Goal: Task Accomplishment & Management: Complete application form

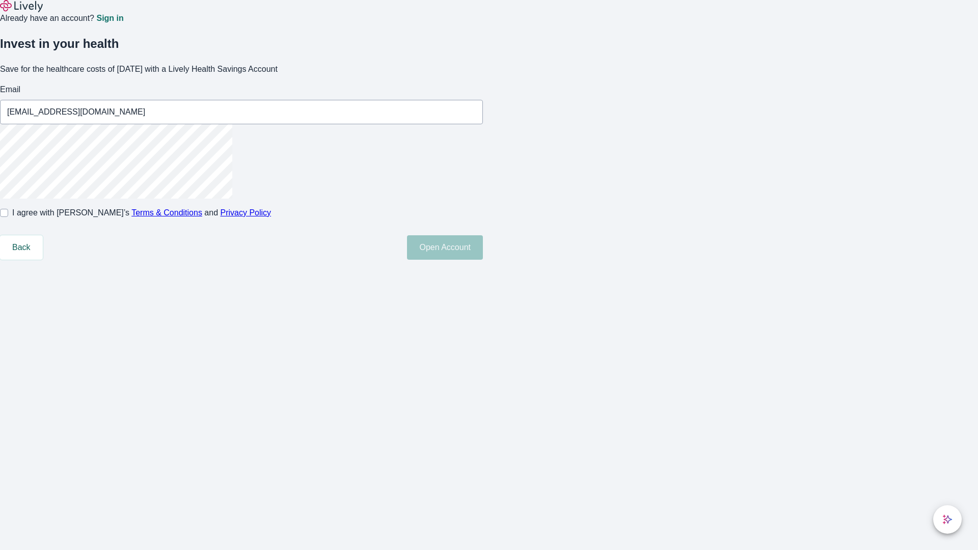
click at [8, 217] on input "I agree with Lively’s Terms & Conditions and Privacy Policy" at bounding box center [4, 213] width 8 height 8
checkbox input "true"
click at [483, 260] on button "Open Account" at bounding box center [445, 247] width 76 height 24
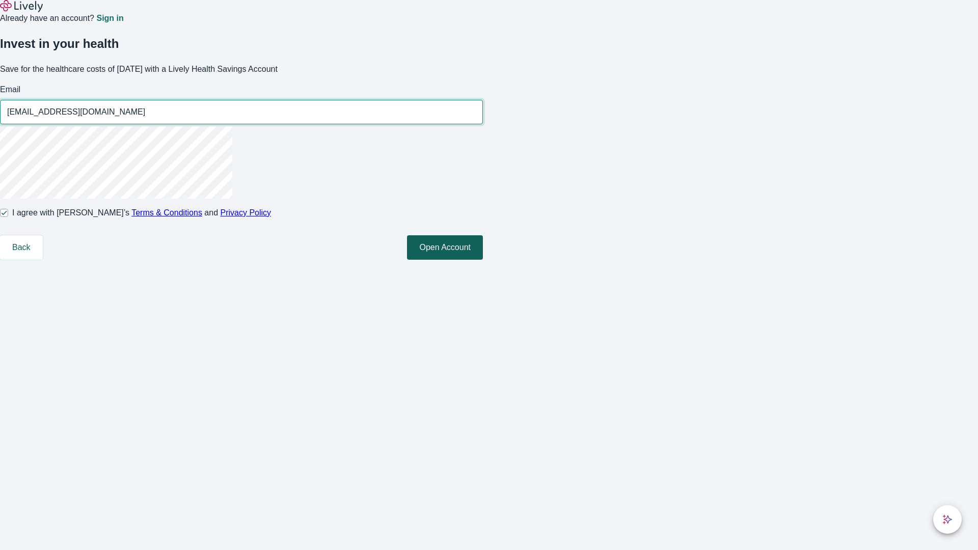
type input "[EMAIL_ADDRESS][DOMAIN_NAME]"
click at [8, 217] on input "I agree with Lively’s Terms & Conditions and Privacy Policy" at bounding box center [4, 213] width 8 height 8
checkbox input "false"
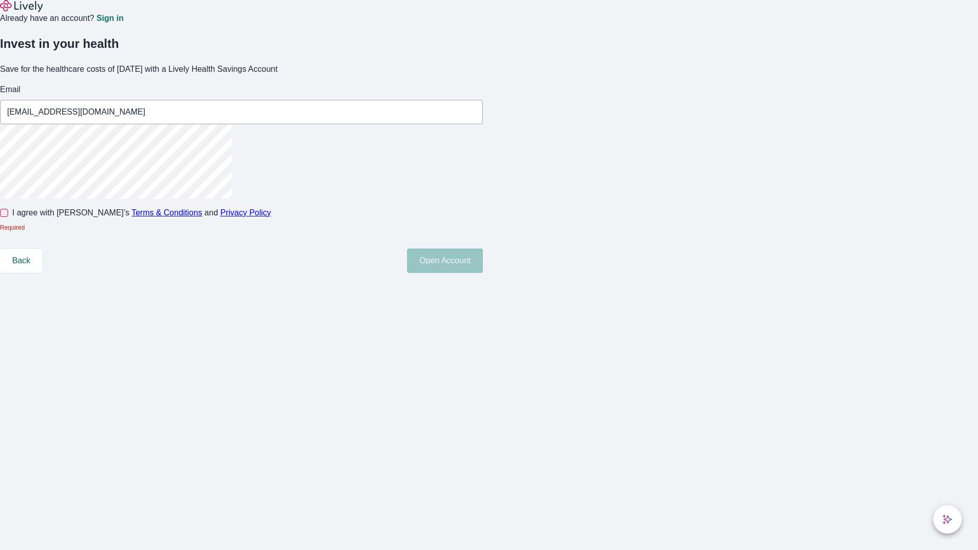
type input "[EMAIL_ADDRESS][DOMAIN_NAME]"
click at [8, 217] on input "I agree with Lively’s Terms & Conditions and Privacy Policy" at bounding box center [4, 213] width 8 height 8
checkbox input "true"
click at [483, 273] on button "Open Account" at bounding box center [445, 261] width 76 height 24
